Goal: Task Accomplishment & Management: Manage account settings

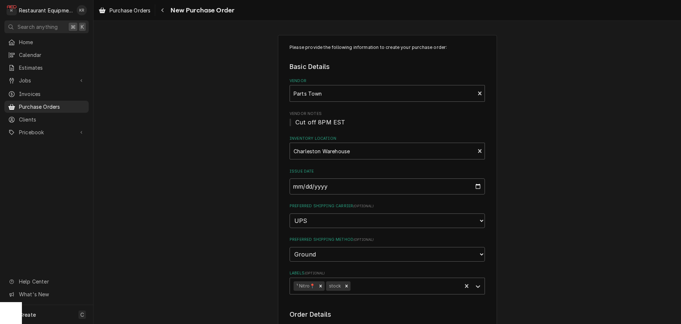
click at [124, 11] on span "Purchase Orders" at bounding box center [130, 11] width 41 height 8
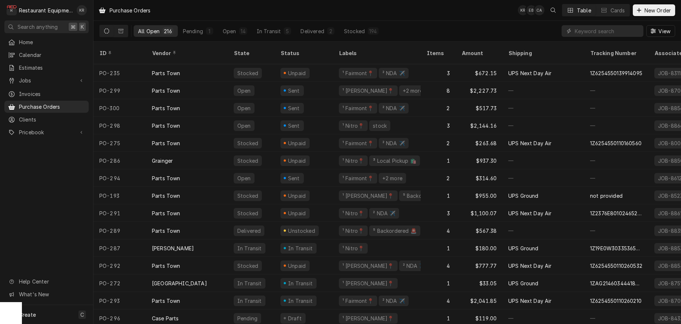
click at [310, 101] on div "Sent" at bounding box center [304, 108] width 58 height 18
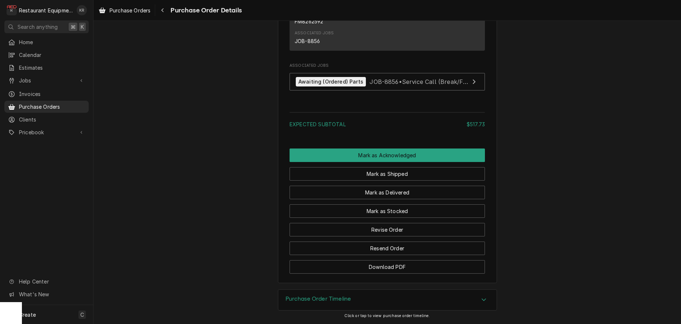
scroll to position [644, 0]
click at [385, 161] on button "Mark as Acknowledged" at bounding box center [387, 156] width 195 height 14
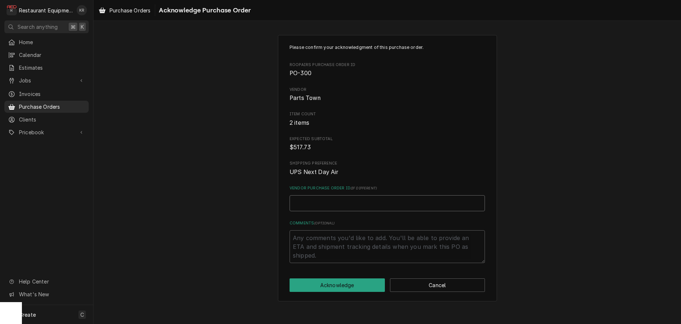
click at [327, 202] on input "Vendor Purchase Order ID ( if different )" at bounding box center [387, 203] width 195 height 16
paste input "0506551865"
type textarea "x"
type input "0506551865"
click at [343, 292] on button "Acknowledge" at bounding box center [337, 286] width 95 height 14
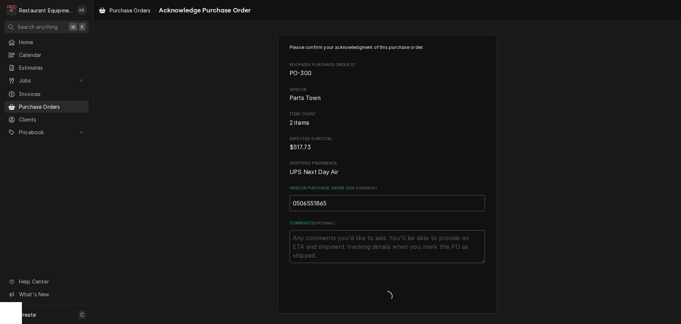
type textarea "x"
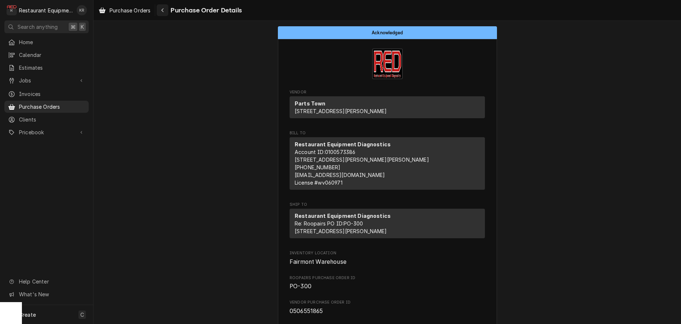
click at [164, 11] on icon "Navigate back" at bounding box center [162, 10] width 3 height 5
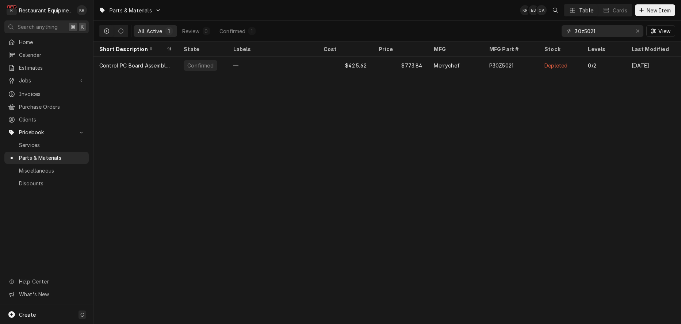
click at [644, 30] on div "30z5021 View" at bounding box center [619, 31] width 114 height 20
click at [641, 31] on div "Erase input" at bounding box center [637, 30] width 7 height 7
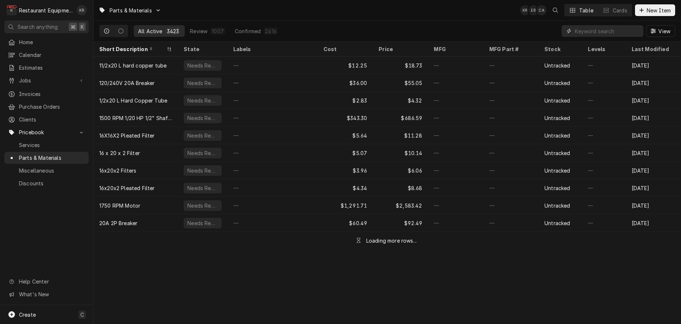
click at [618, 32] on input "Dynamic Content Wrapper" at bounding box center [607, 31] width 65 height 12
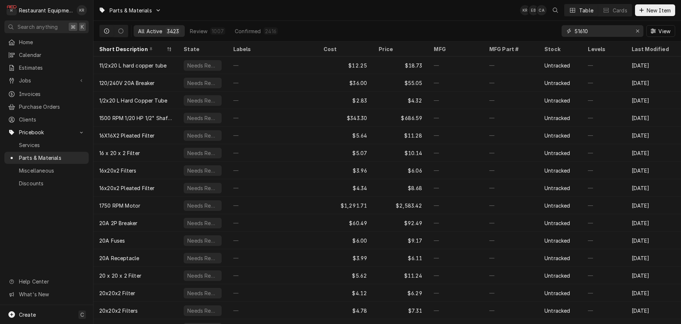
click at [618, 32] on input "51610" at bounding box center [602, 31] width 55 height 12
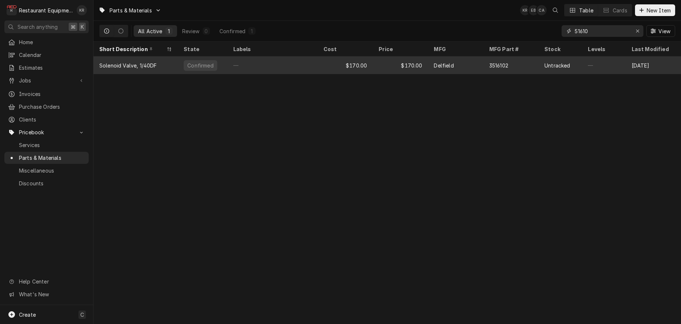
type input "51610"
click at [347, 61] on div "$170.00" at bounding box center [345, 66] width 55 height 18
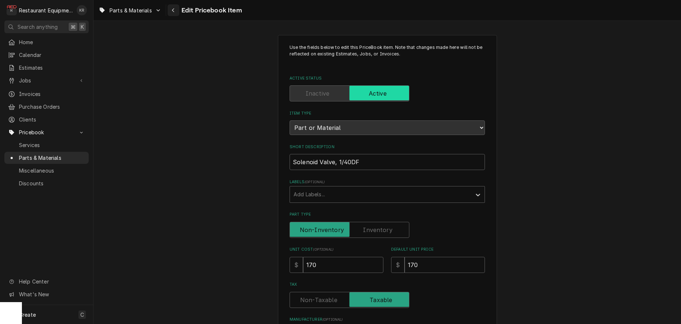
click at [174, 11] on icon "Navigate back" at bounding box center [173, 10] width 2 height 4
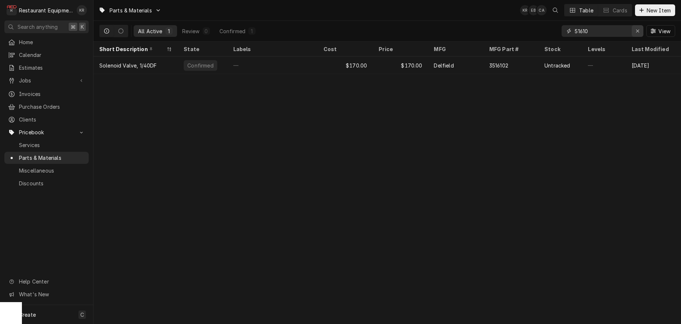
click at [637, 30] on icon "Erase input" at bounding box center [638, 30] width 4 height 5
click at [637, 33] on input "51610" at bounding box center [609, 31] width 69 height 12
click at [638, 32] on input "51610" at bounding box center [609, 31] width 69 height 12
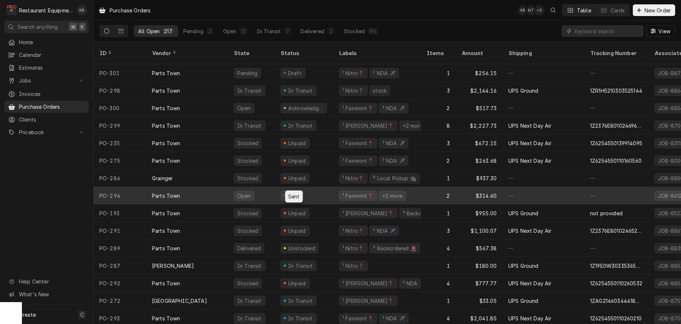
click at [292, 192] on div "Sent" at bounding box center [294, 196] width 14 height 8
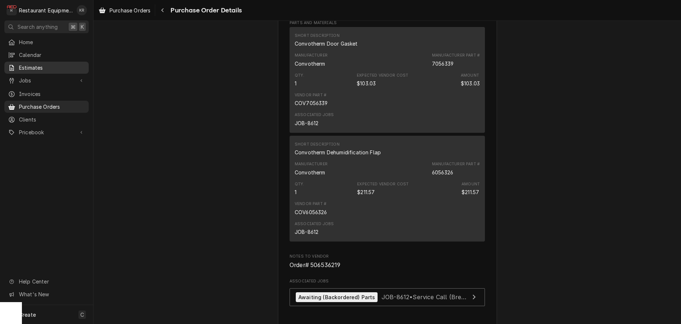
scroll to position [669, 0]
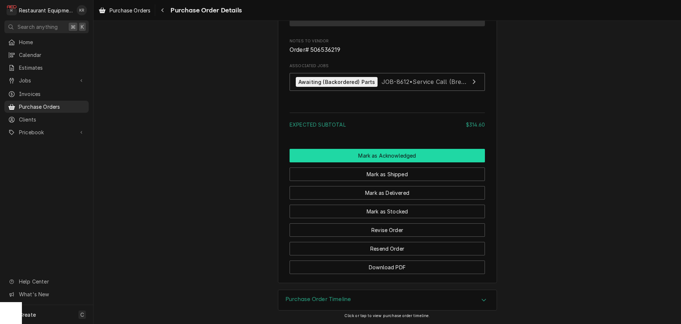
click at [368, 157] on button "Mark as Acknowledged" at bounding box center [387, 156] width 195 height 14
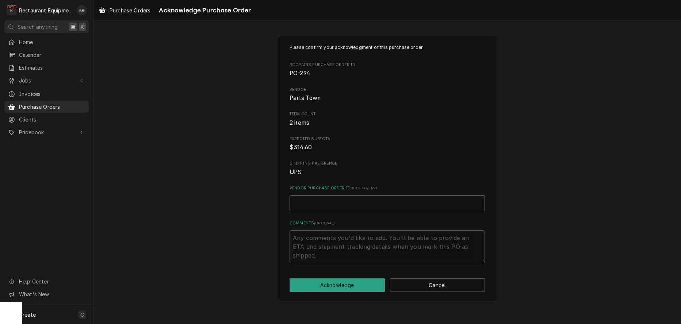
click at [334, 205] on input "Vendor Purchase Order ID ( if different )" at bounding box center [387, 203] width 195 height 16
paste input "0506536219"
type textarea "x"
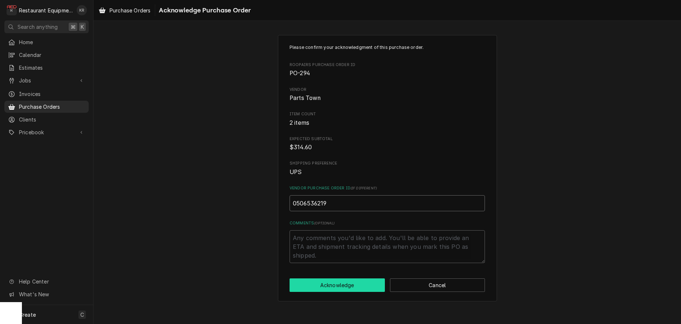
type input "0506536219"
click at [339, 286] on button "Acknowledge" at bounding box center [337, 286] width 95 height 14
type textarea "x"
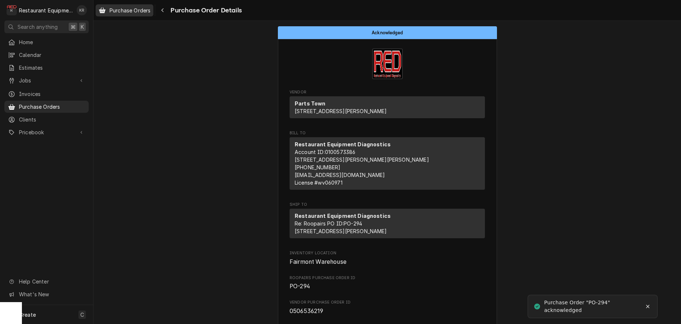
click at [148, 12] on span "Purchase Orders" at bounding box center [130, 11] width 41 height 8
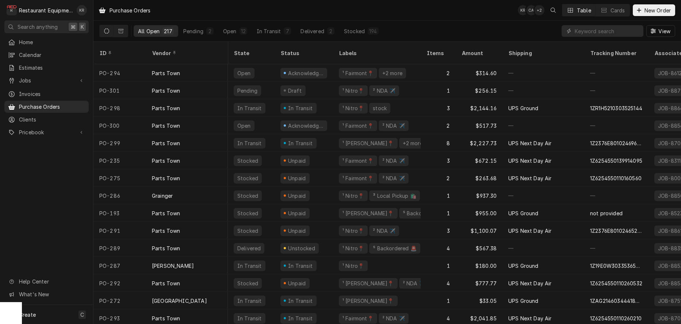
scroll to position [0, 1]
click at [600, 31] on input "Dynamic Content Wrapper" at bounding box center [607, 31] width 65 height 12
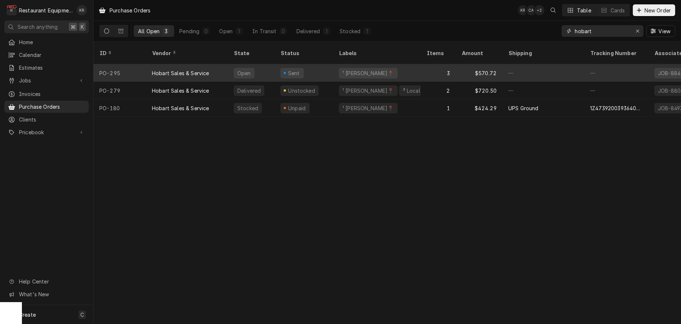
type input "hobart"
click at [315, 64] on div "Sent" at bounding box center [304, 73] width 58 height 18
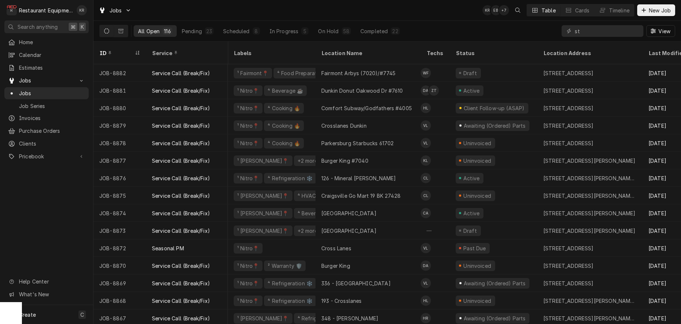
scroll to position [5, 1]
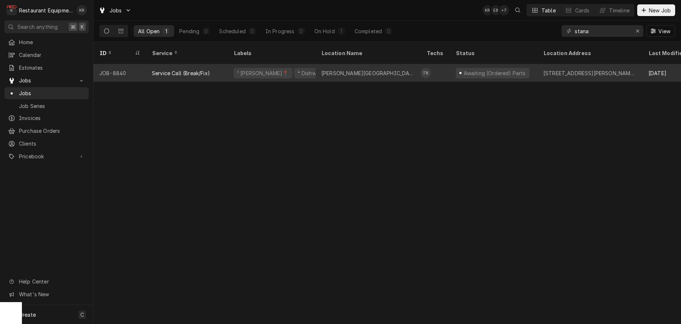
type input "stana"
click at [177, 64] on div "Service Call (Break/Fix)" at bounding box center [187, 73] width 82 height 18
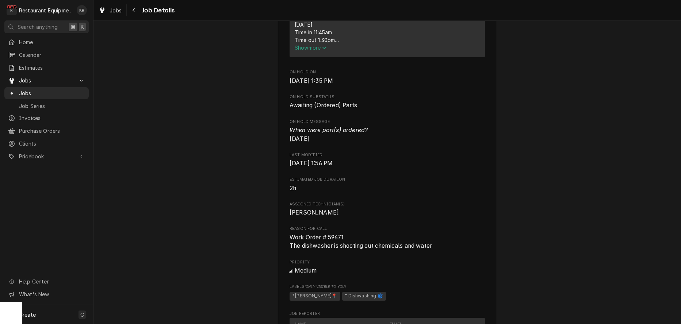
scroll to position [358, 0]
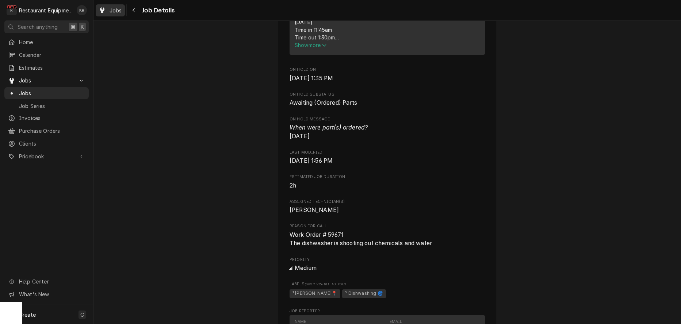
click at [116, 9] on span "Jobs" at bounding box center [116, 11] width 12 height 8
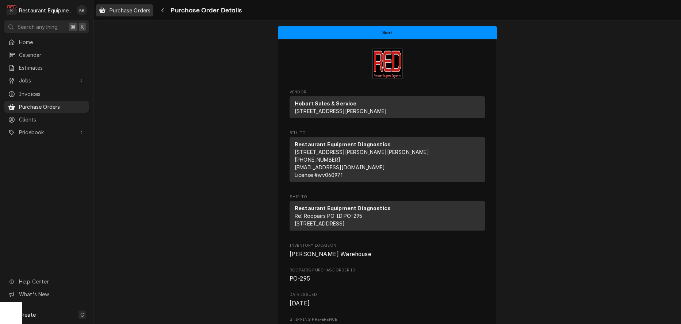
click at [123, 7] on span "Purchase Orders" at bounding box center [130, 11] width 41 height 8
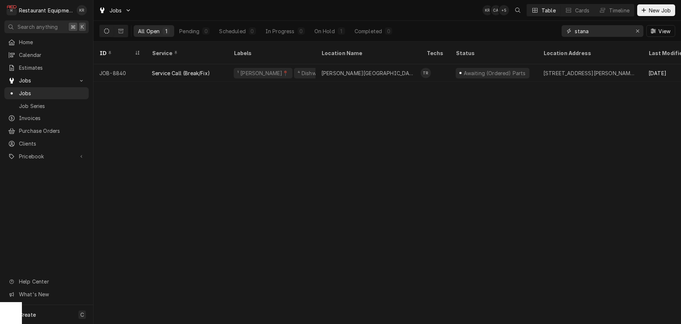
click at [600, 34] on input "stana" at bounding box center [602, 31] width 55 height 12
drag, startPoint x: 596, startPoint y: 34, endPoint x: 532, endPoint y: 30, distance: 64.0
click at [575, 30] on input "stana" at bounding box center [602, 31] width 55 height 12
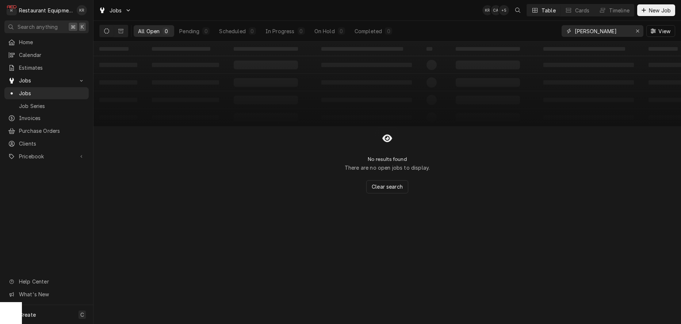
type input "[PERSON_NAME]"
click at [127, 32] on div "Dynamic Content Wrapper" at bounding box center [113, 31] width 29 height 12
click at [124, 32] on button "Dynamic Content Wrapper" at bounding box center [121, 31] width 14 height 12
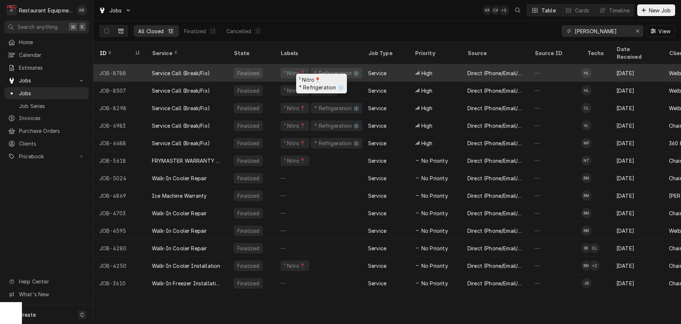
click at [302, 69] on div "¹ Nitro📍" at bounding box center [294, 73] width 23 height 8
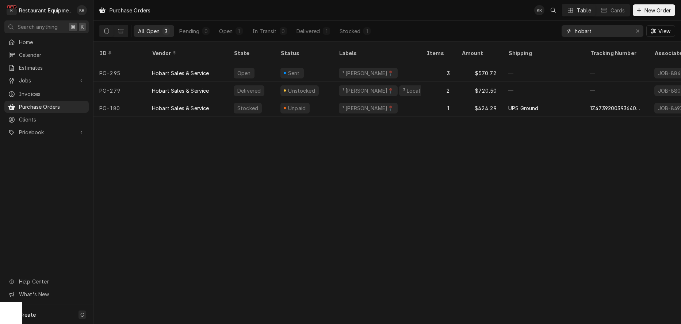
drag, startPoint x: 598, startPoint y: 30, endPoint x: 556, endPoint y: 30, distance: 42.4
click at [575, 30] on input "hobart" at bounding box center [602, 31] width 55 height 12
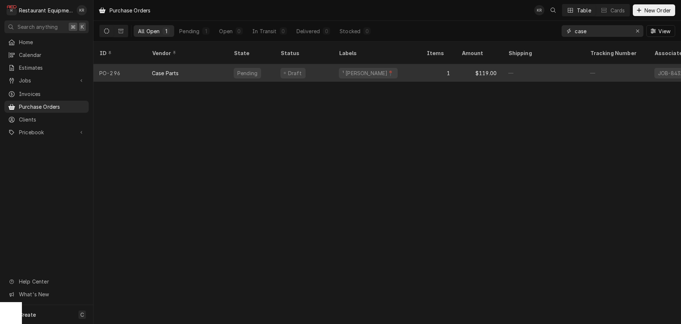
type input "case"
click at [379, 64] on div "¹ Beckley📍" at bounding box center [377, 73] width 88 height 18
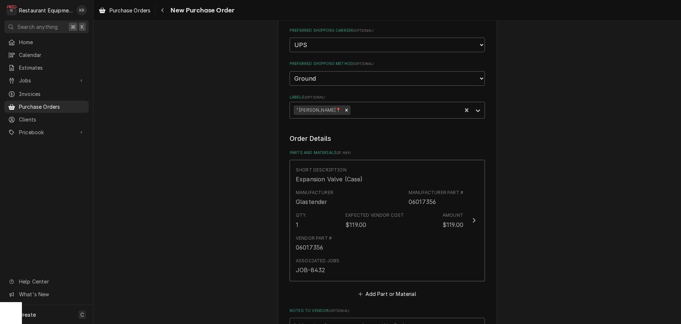
scroll to position [161, 0]
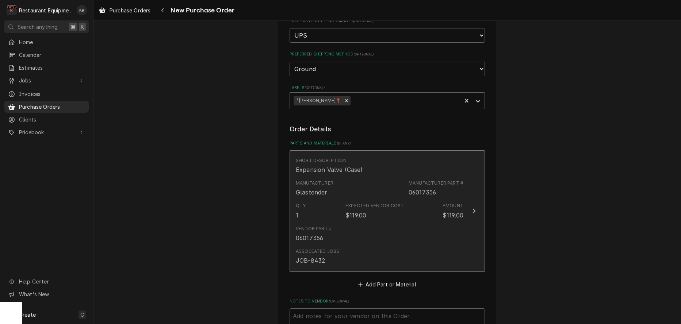
click at [313, 237] on div "06017356" at bounding box center [309, 238] width 27 height 9
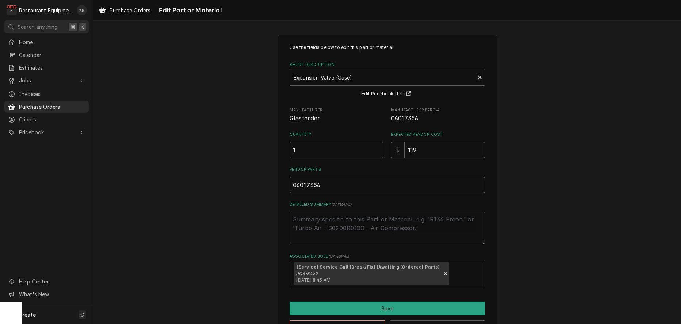
click at [311, 184] on input "06017356" at bounding box center [387, 185] width 195 height 16
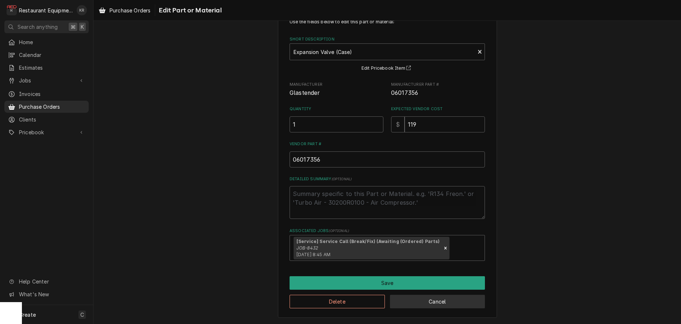
click at [406, 302] on button "Cancel" at bounding box center [437, 302] width 95 height 14
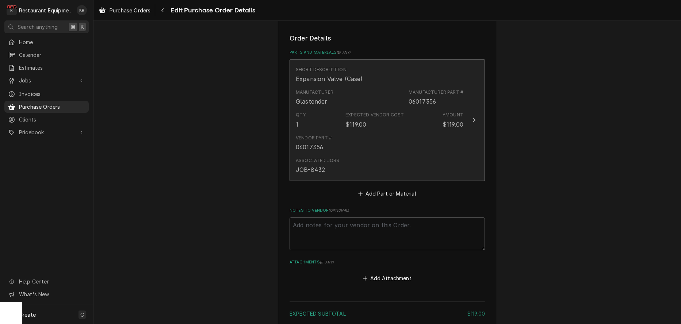
scroll to position [365, 0]
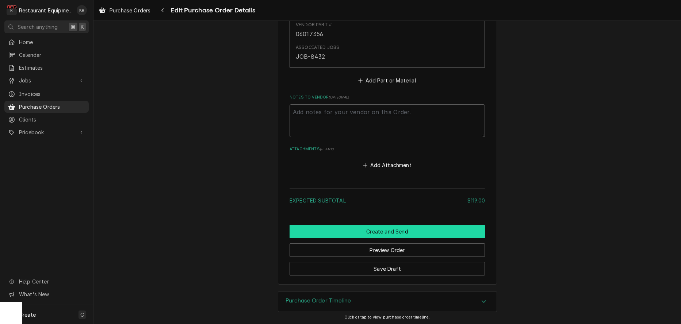
click at [377, 228] on button "Create and Send" at bounding box center [387, 232] width 195 height 14
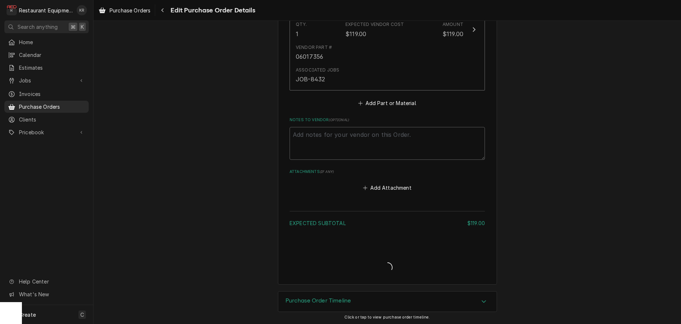
type textarea "x"
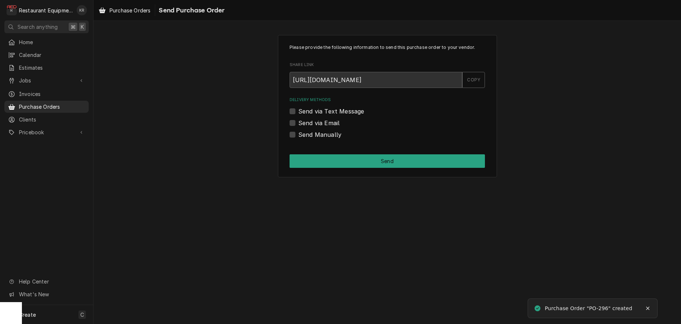
click at [298, 122] on label "Send via Email" at bounding box center [318, 123] width 41 height 9
click at [298, 122] on input "Send via Email" at bounding box center [395, 127] width 195 height 16
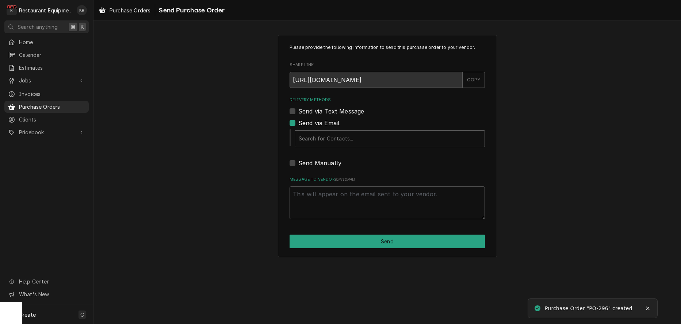
click at [298, 122] on label "Send via Email" at bounding box center [318, 123] width 41 height 9
click at [298, 122] on input "Send via Email" at bounding box center [395, 127] width 195 height 16
checkbox input "false"
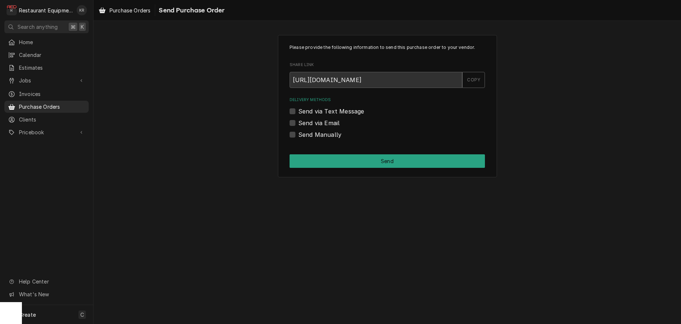
click at [298, 137] on label "Send Manually" at bounding box center [319, 134] width 43 height 9
click at [298, 137] on input "Send Manually" at bounding box center [395, 138] width 195 height 16
checkbox input "true"
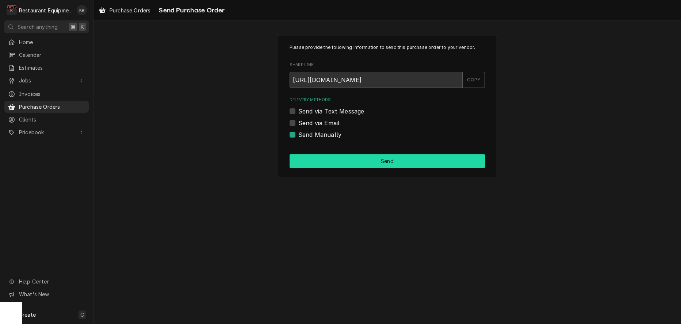
click at [345, 162] on button "Send" at bounding box center [387, 161] width 195 height 14
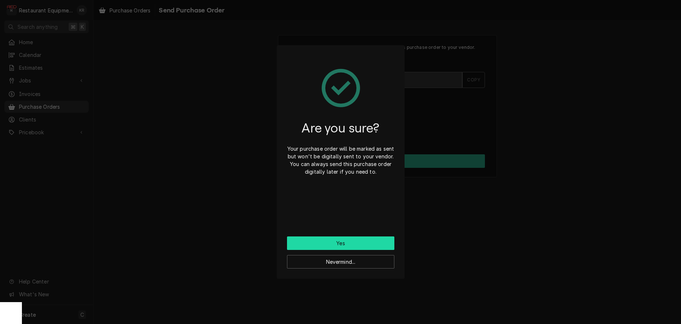
click at [345, 244] on button "Yes" at bounding box center [340, 244] width 107 height 14
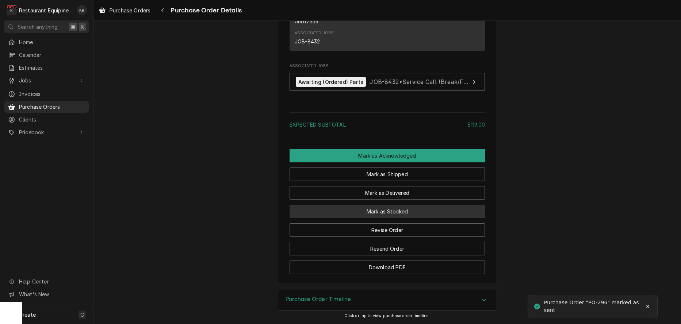
scroll to position [520, 0]
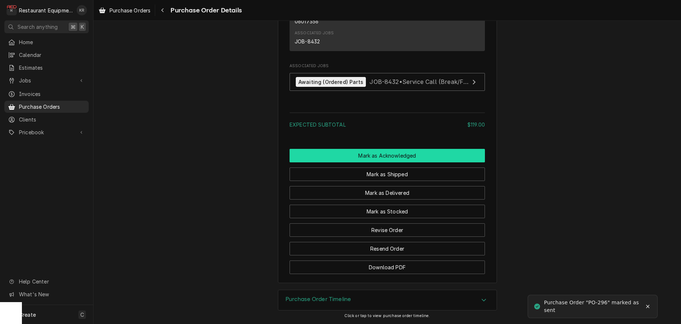
click at [384, 152] on button "Mark as Acknowledged" at bounding box center [387, 156] width 195 height 14
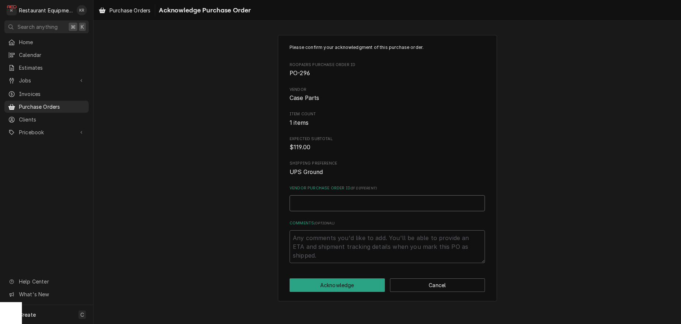
click at [318, 204] on input "Vendor Purchase Order ID ( if different )" at bounding box center [387, 203] width 195 height 16
paste input "5510952"
type textarea "x"
type input "5510952"
click at [322, 284] on button "Acknowledge" at bounding box center [337, 286] width 95 height 14
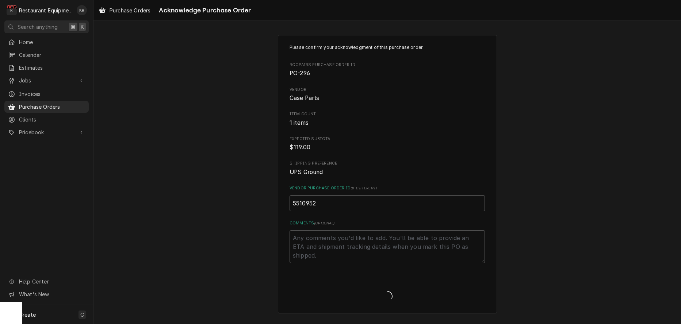
type textarea "x"
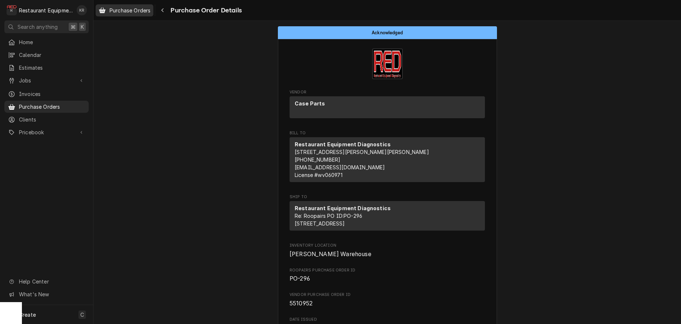
click at [134, 8] on span "Purchase Orders" at bounding box center [130, 11] width 41 height 8
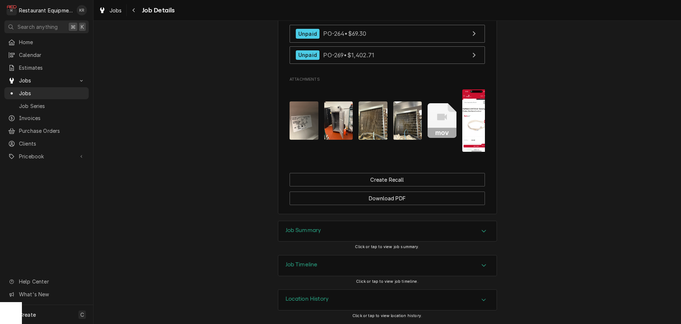
drag, startPoint x: 310, startPoint y: 237, endPoint x: 294, endPoint y: 235, distance: 16.2
click at [310, 234] on h3 "Job Summary" at bounding box center [304, 230] width 36 height 7
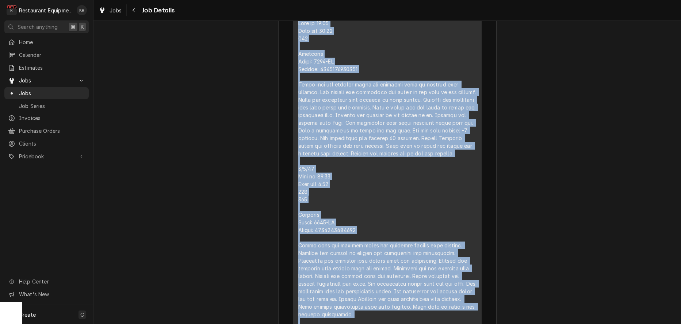
scroll to position [1452, 0]
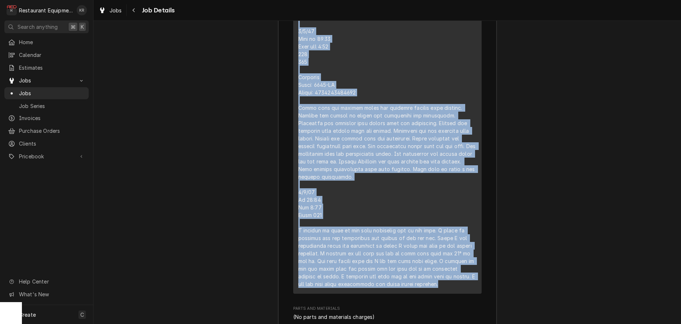
drag, startPoint x: 297, startPoint y: 70, endPoint x: 452, endPoint y: 308, distance: 283.7
click at [455, 294] on div "Short Description Service Call (Break/Fix) Service Date Sep 4, 2025 Hourly Cost…" at bounding box center [387, 48] width 188 height 492
copy div "9/4/25 Time in 10:45 Time out 12:45 208 Delfield Model: 6125-XL Serial: 2401820…"
click at [115, 11] on span "Jobs" at bounding box center [116, 11] width 12 height 8
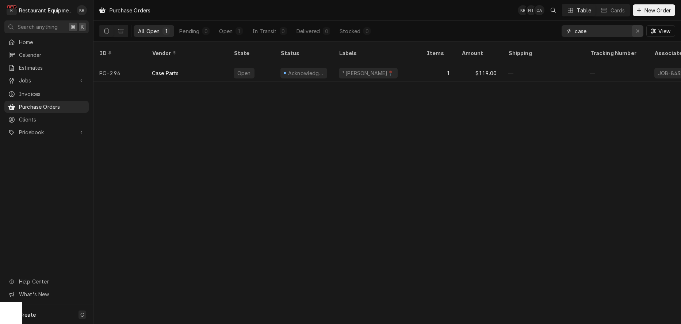
click at [636, 30] on icon "Erase input" at bounding box center [638, 30] width 4 height 5
click at [637, 30] on input "Dynamic Content Wrapper" at bounding box center [609, 31] width 69 height 12
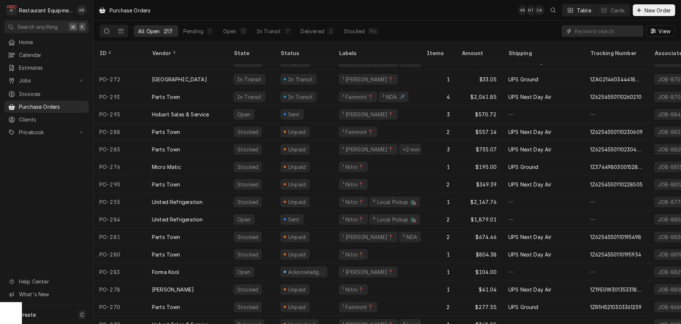
scroll to position [244, 0]
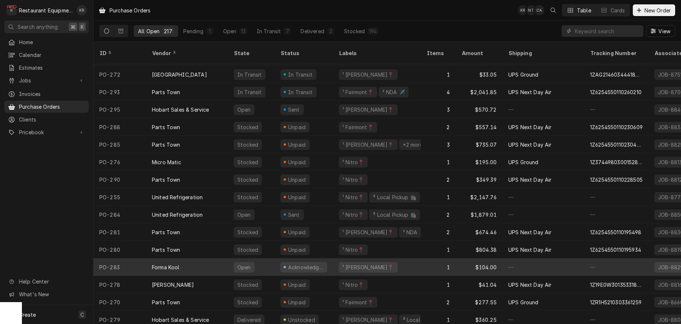
click at [354, 264] on div "¹ [PERSON_NAME]📍" at bounding box center [368, 268] width 53 height 8
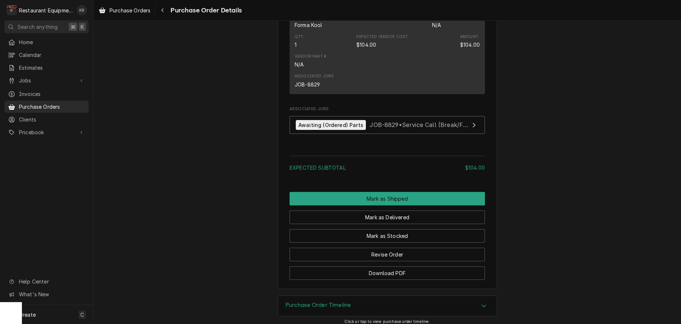
scroll to position [482, 0]
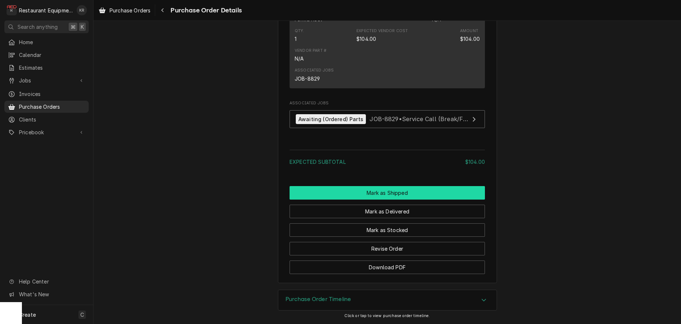
click at [383, 195] on button "Mark as Shipped" at bounding box center [387, 193] width 195 height 14
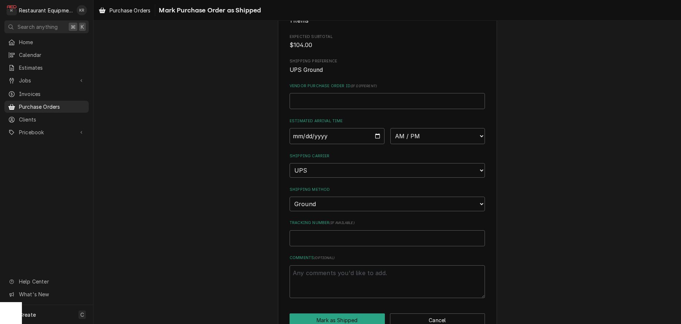
scroll to position [119, 0]
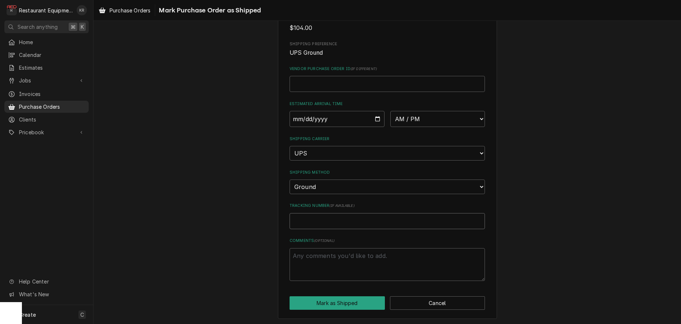
click at [324, 220] on input "Tracking Number ( if available )" at bounding box center [387, 221] width 195 height 16
paste input "1Z4250420391672608"
type textarea "x"
type input "1Z4250420391672608"
click at [377, 120] on input "Date" at bounding box center [337, 119] width 95 height 16
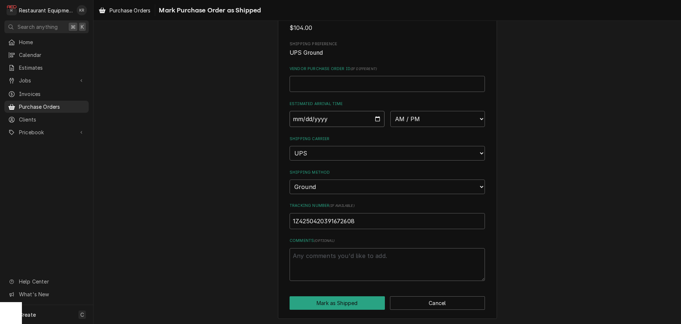
type input "2025-09-15"
type textarea "x"
click at [390, 111] on select "AM / PM 6:00 AM 6:15 AM 6:30 AM 6:45 AM 7:00 AM 7:15 AM 7:30 AM 7:45 AM 8:00 AM…" at bounding box center [437, 119] width 95 height 16
select select "10:30:00"
click option "10:30 AM" at bounding box center [0, 0] width 0 height 0
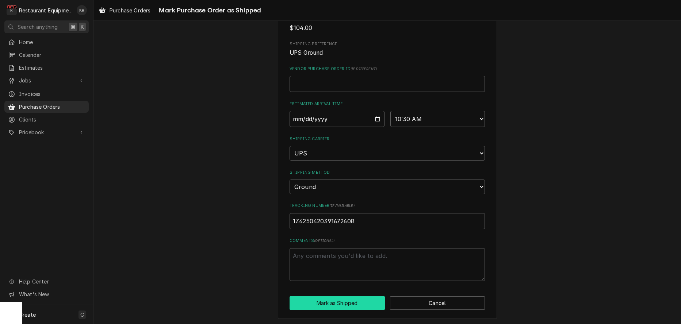
click at [359, 302] on button "Mark as Shipped" at bounding box center [337, 303] width 95 height 14
type textarea "x"
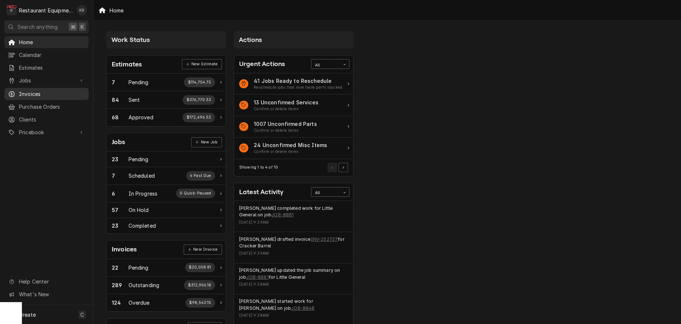
drag, startPoint x: 32, startPoint y: 104, endPoint x: 55, endPoint y: 96, distance: 23.6
click at [34, 103] on span "Purchase Orders" at bounding box center [52, 107] width 66 height 8
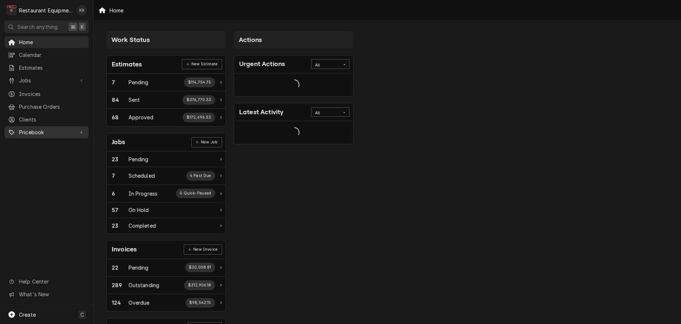
click at [49, 132] on div "Pricebook" at bounding box center [46, 132] width 81 height 9
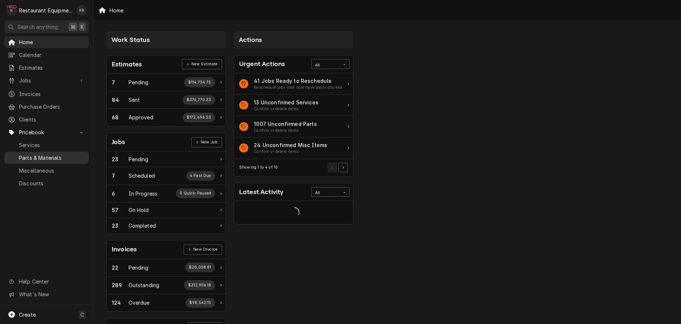
drag, startPoint x: 46, startPoint y: 151, endPoint x: 129, endPoint y: 131, distance: 85.3
click at [46, 154] on span "Parts & Materials" at bounding box center [52, 158] width 66 height 8
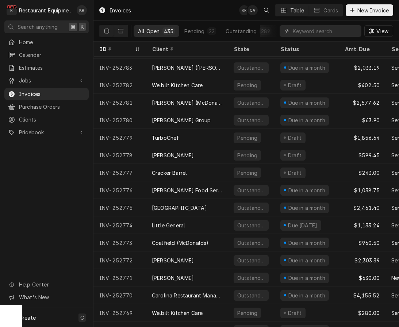
scroll to position [47, 0]
